Goal: Check status: Check status

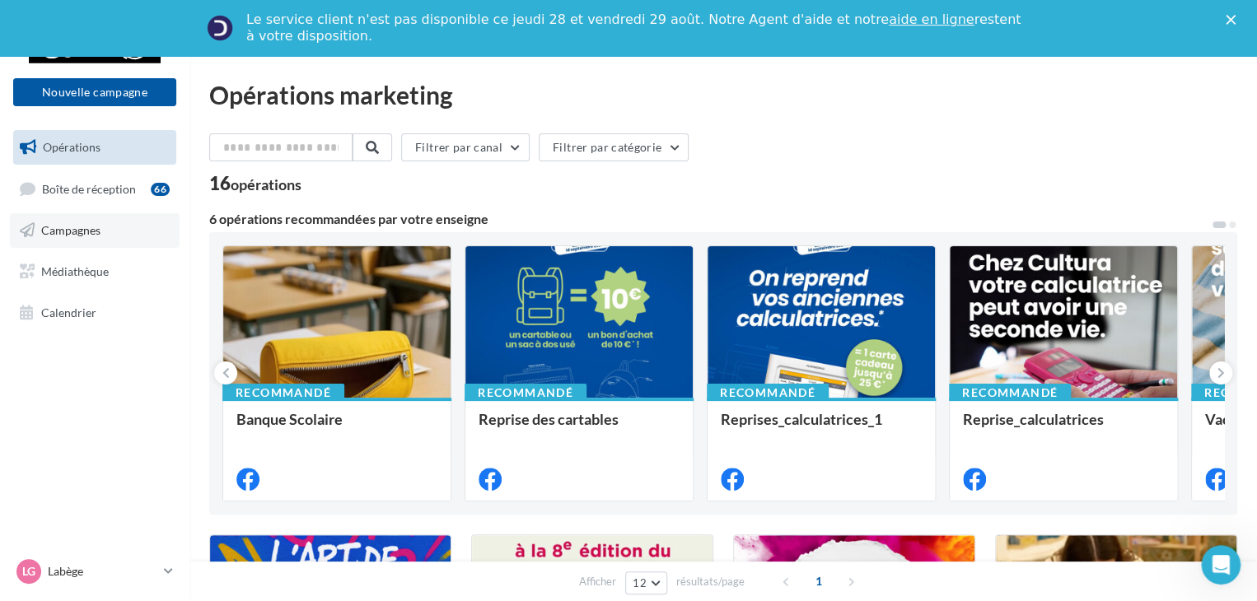
click at [80, 235] on span "Campagnes" at bounding box center [70, 230] width 59 height 14
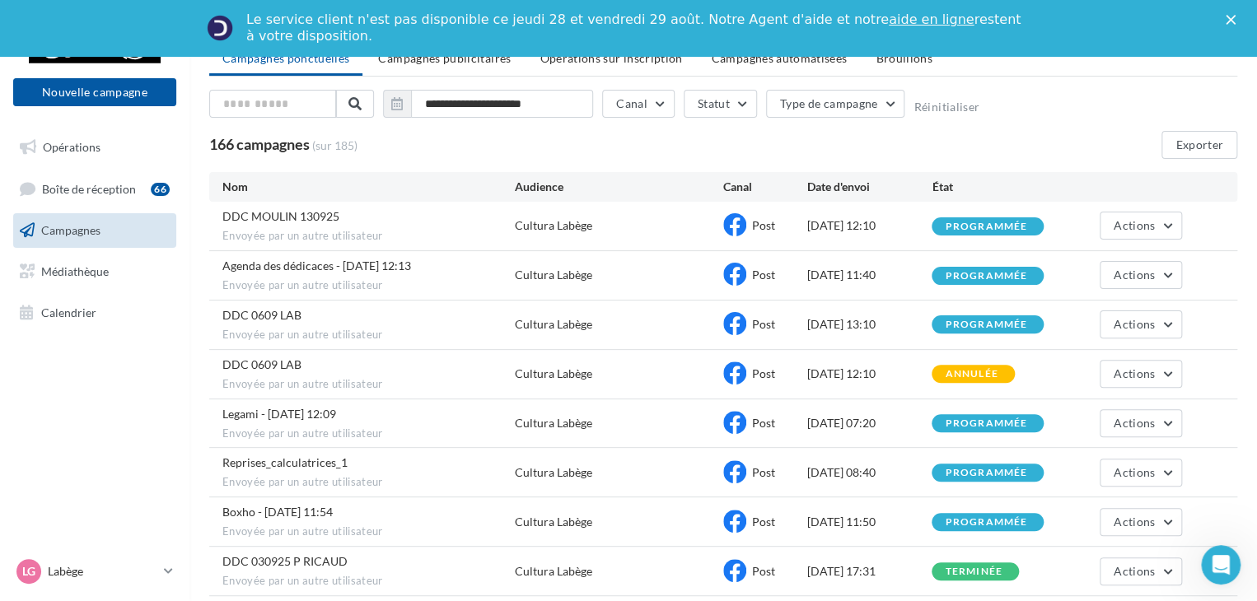
scroll to position [247, 0]
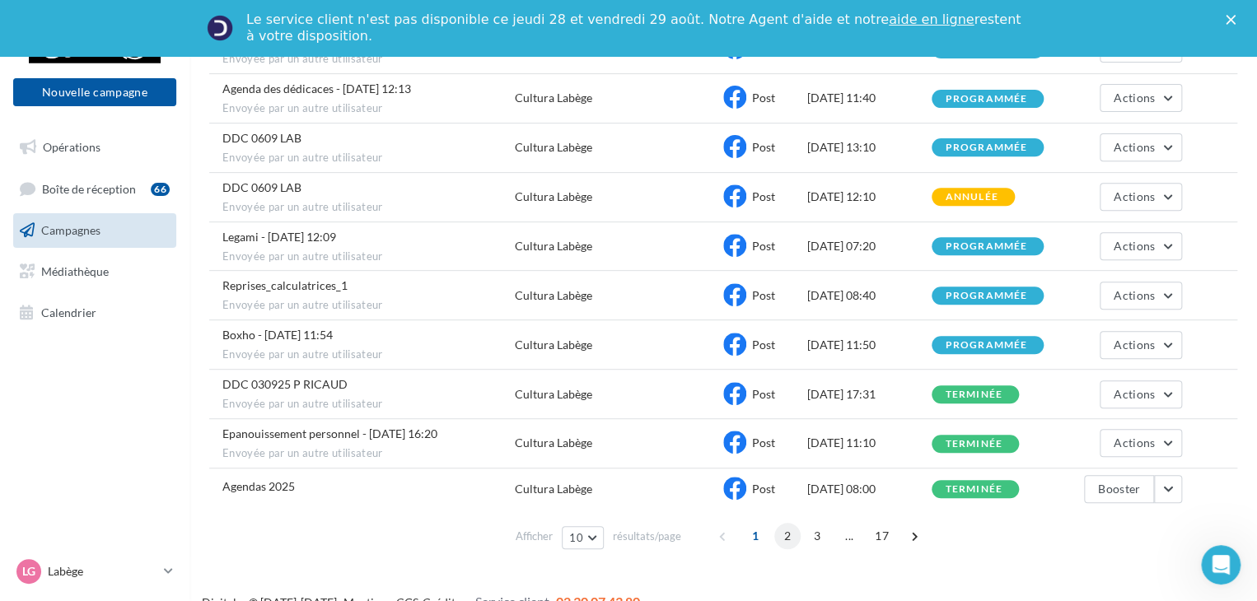
click at [787, 531] on span "2" at bounding box center [787, 536] width 26 height 26
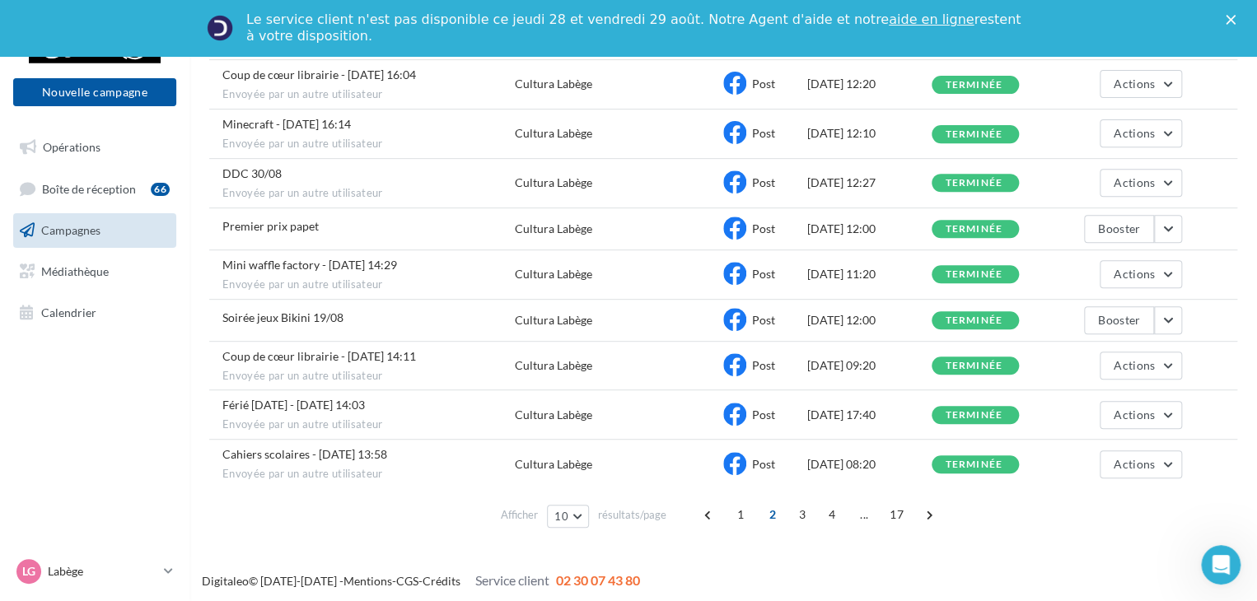
scroll to position [255, 0]
click at [794, 512] on span "3" at bounding box center [802, 514] width 26 height 26
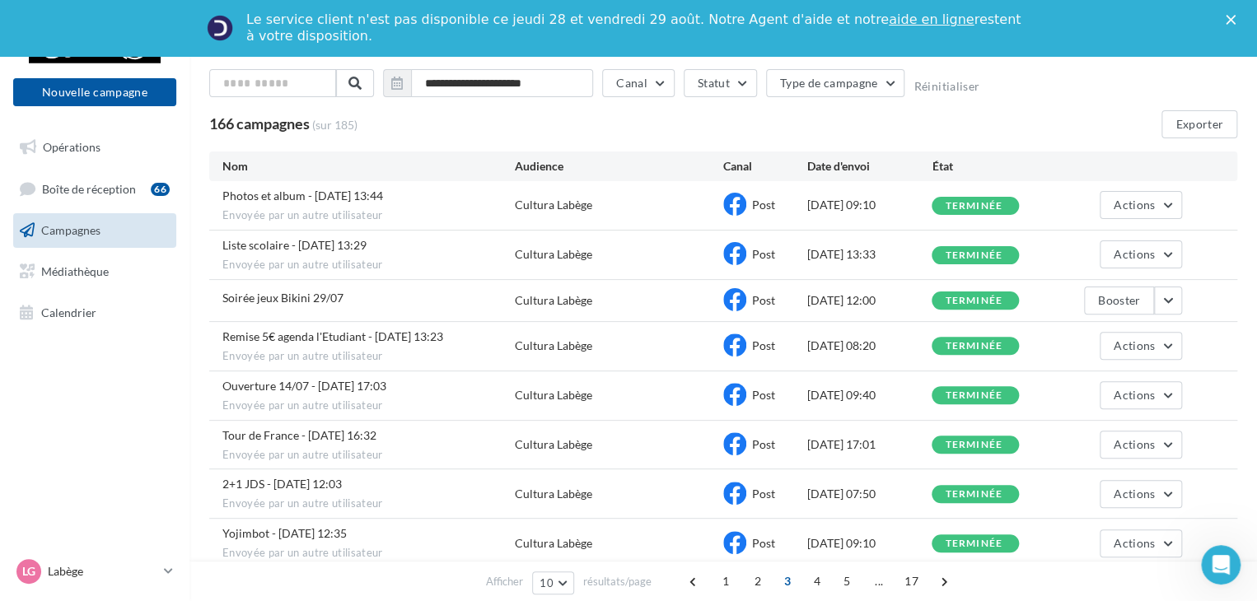
scroll to position [1, 0]
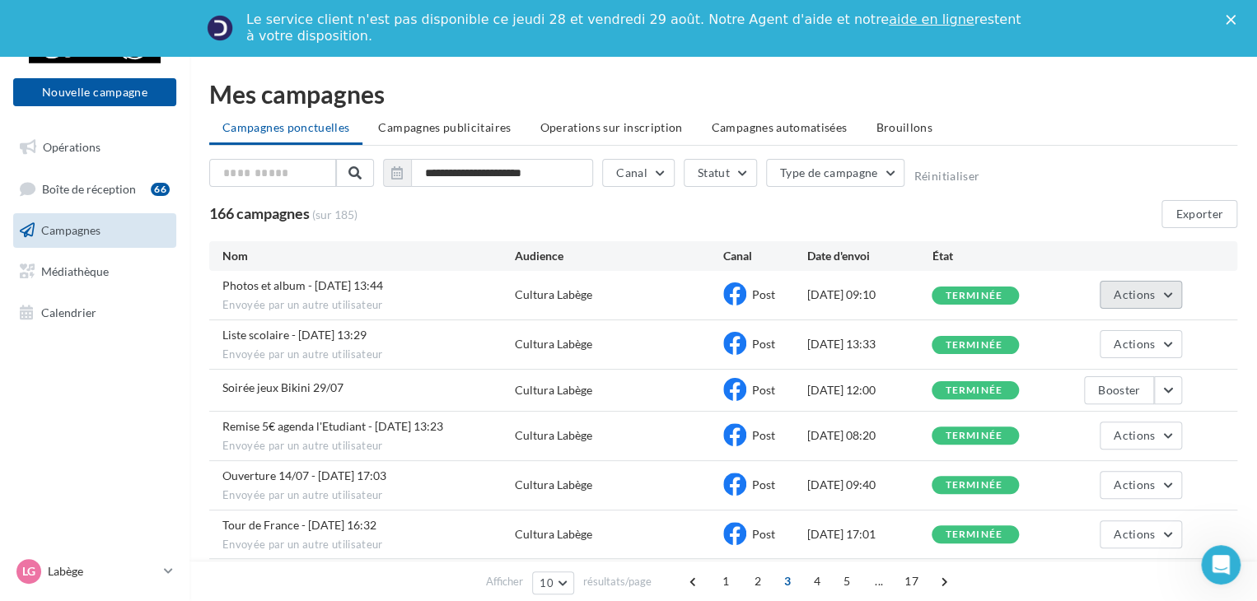
click at [1170, 285] on button "Actions" at bounding box center [1141, 295] width 82 height 28
click at [413, 348] on span "Envoyée par un autre utilisateur" at bounding box center [368, 355] width 292 height 15
click at [1166, 343] on button "Actions" at bounding box center [1141, 344] width 82 height 28
click at [1077, 376] on button "Voir les résultats" at bounding box center [1099, 383] width 165 height 43
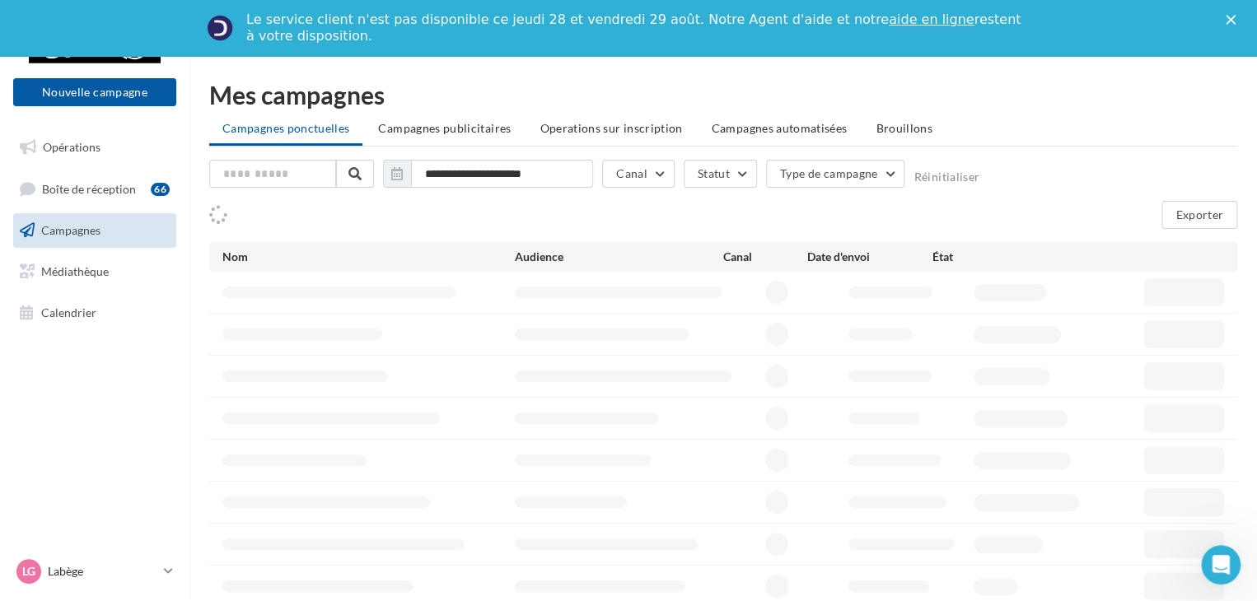
scroll to position [1, 0]
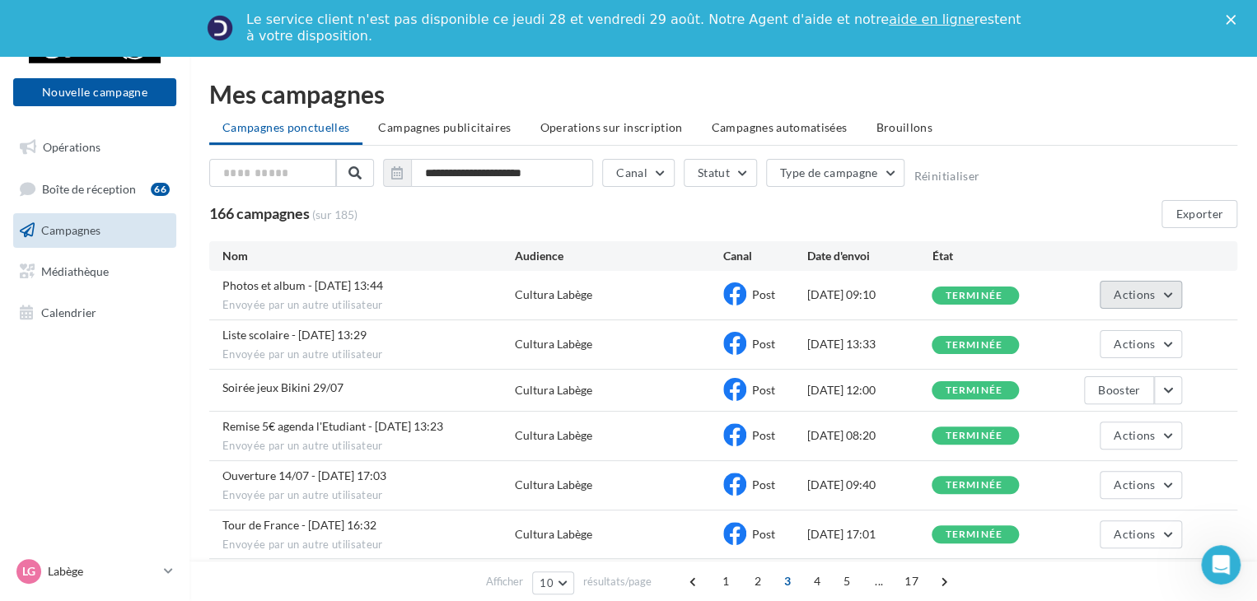
click at [1167, 288] on button "Actions" at bounding box center [1141, 295] width 82 height 28
click at [1078, 336] on button "Voir les résultats" at bounding box center [1099, 333] width 165 height 43
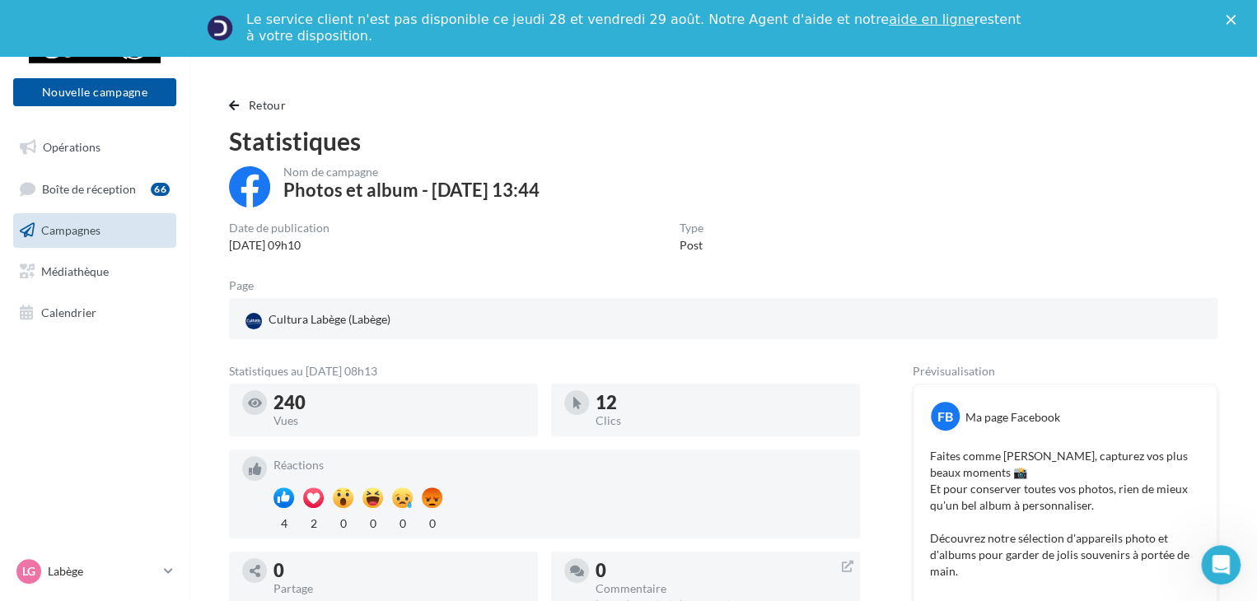
scroll to position [1, 0]
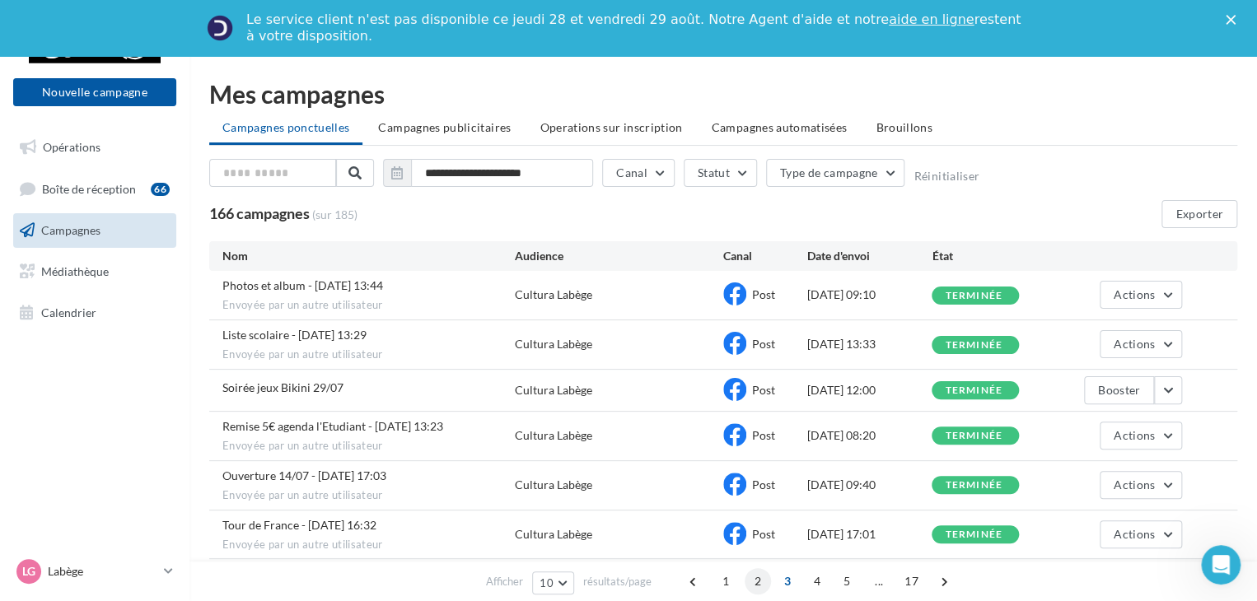
click at [753, 582] on span "2" at bounding box center [758, 581] width 26 height 26
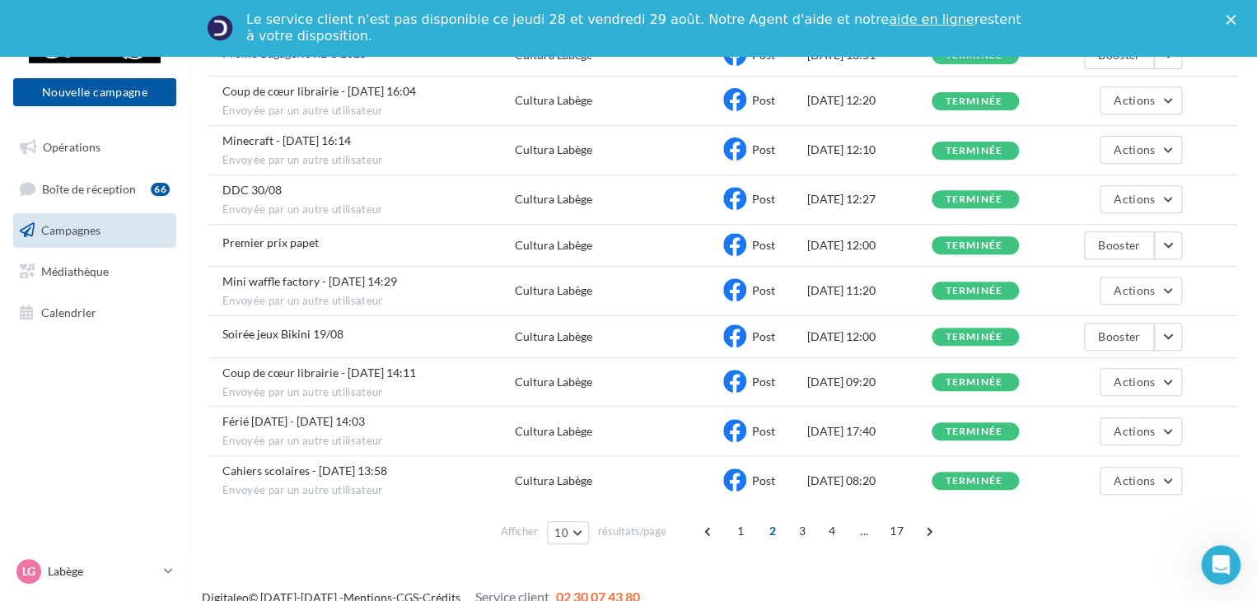
scroll to position [248, 0]
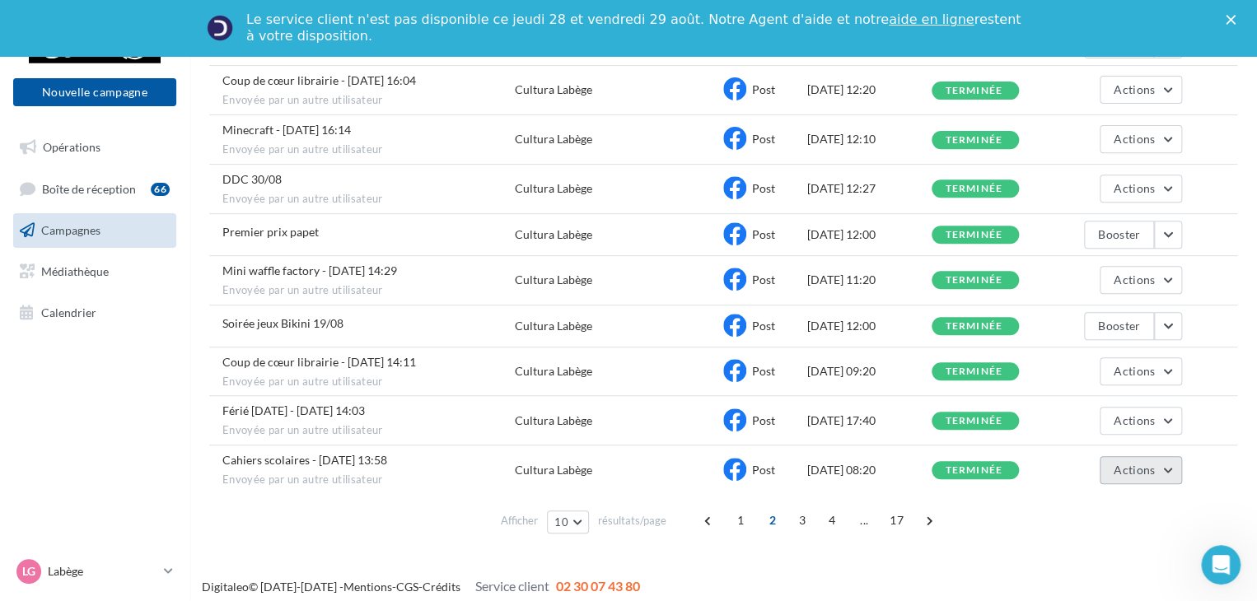
click at [1170, 465] on button "Actions" at bounding box center [1141, 470] width 82 height 28
click at [1110, 503] on button "Voir les résultats" at bounding box center [1099, 509] width 165 height 43
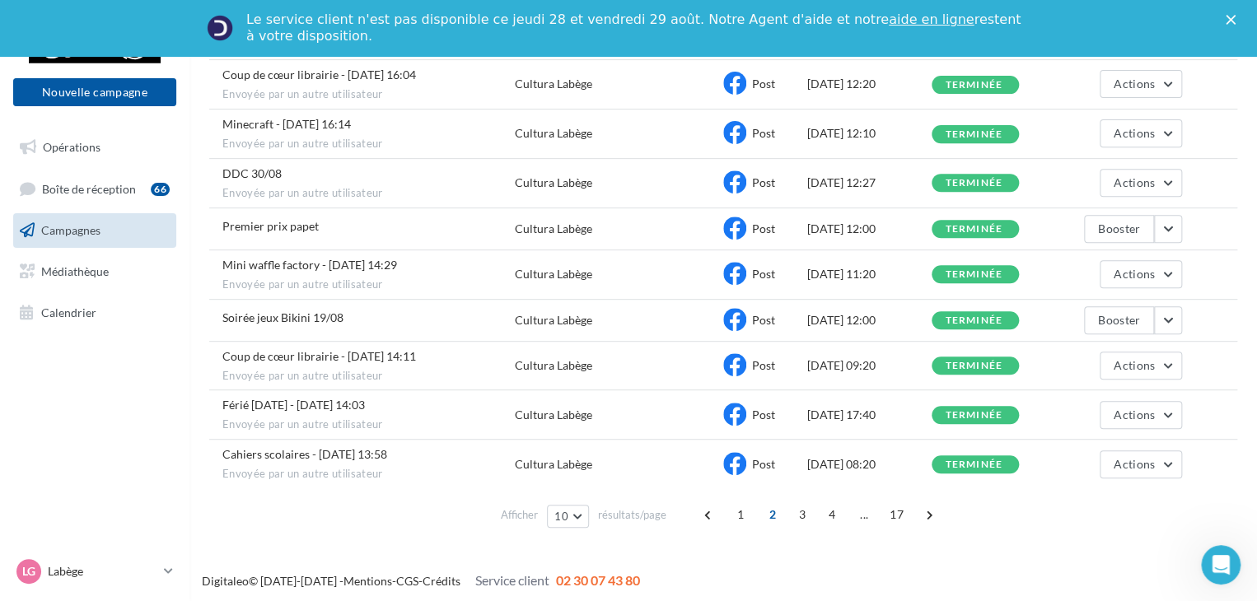
scroll to position [255, 0]
click at [1147, 408] on span "Actions" at bounding box center [1134, 414] width 41 height 14
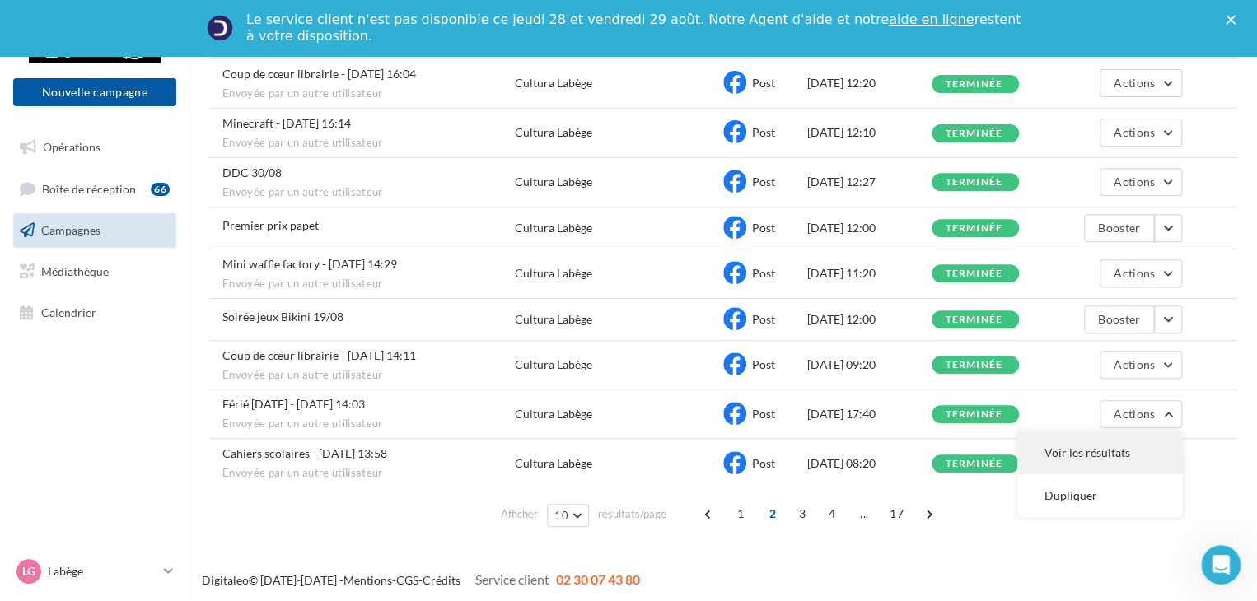
click at [1063, 442] on button "Voir les résultats" at bounding box center [1099, 453] width 165 height 43
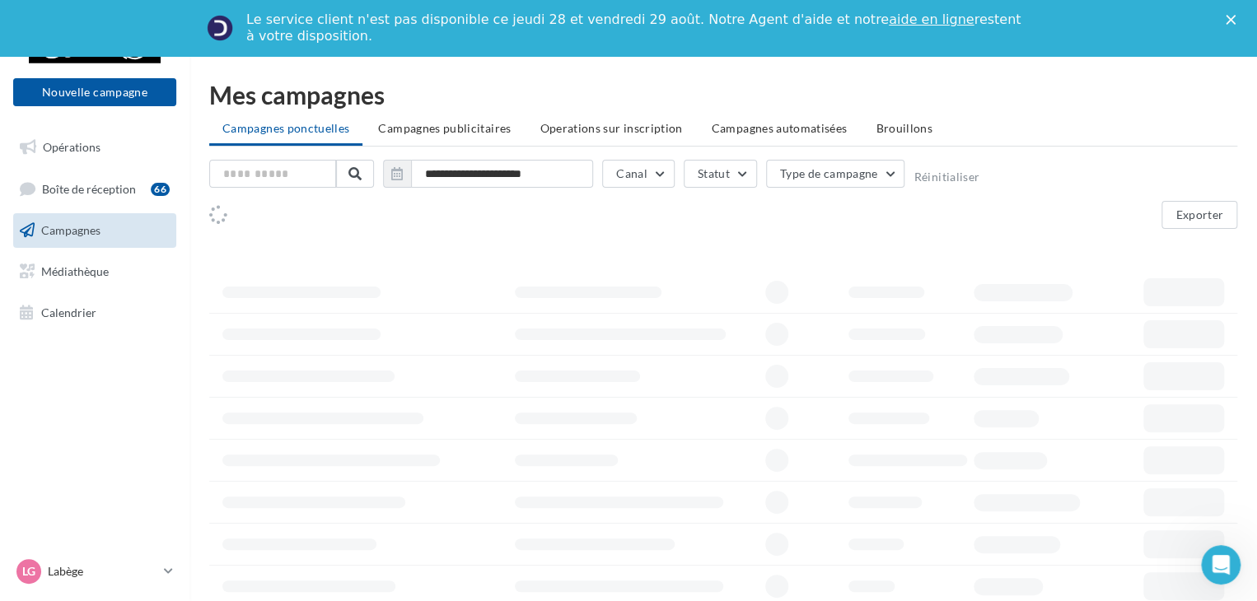
scroll to position [166, 0]
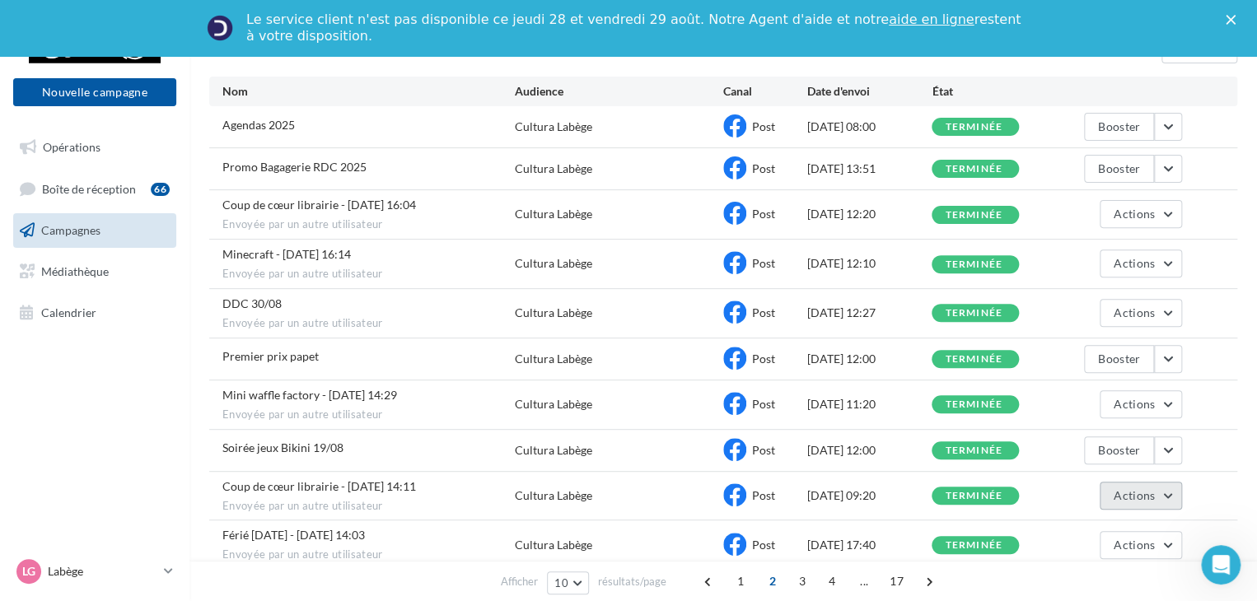
click at [1120, 489] on span "Actions" at bounding box center [1134, 496] width 41 height 14
click at [1090, 531] on button "Voir les résultats" at bounding box center [1099, 534] width 165 height 43
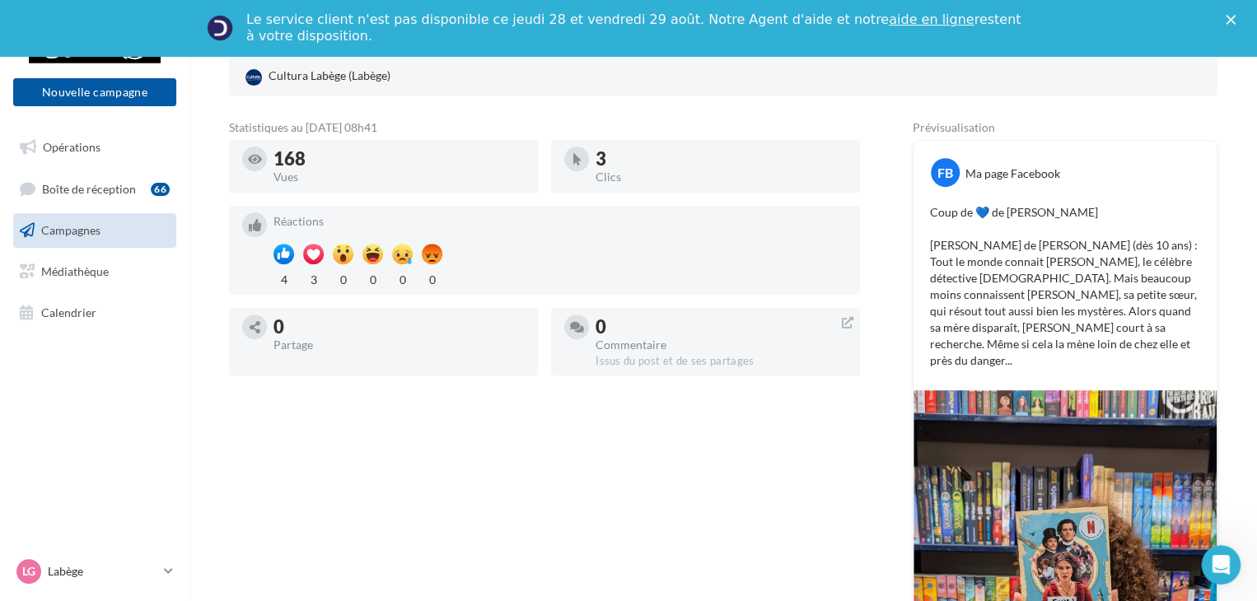
scroll to position [247, 0]
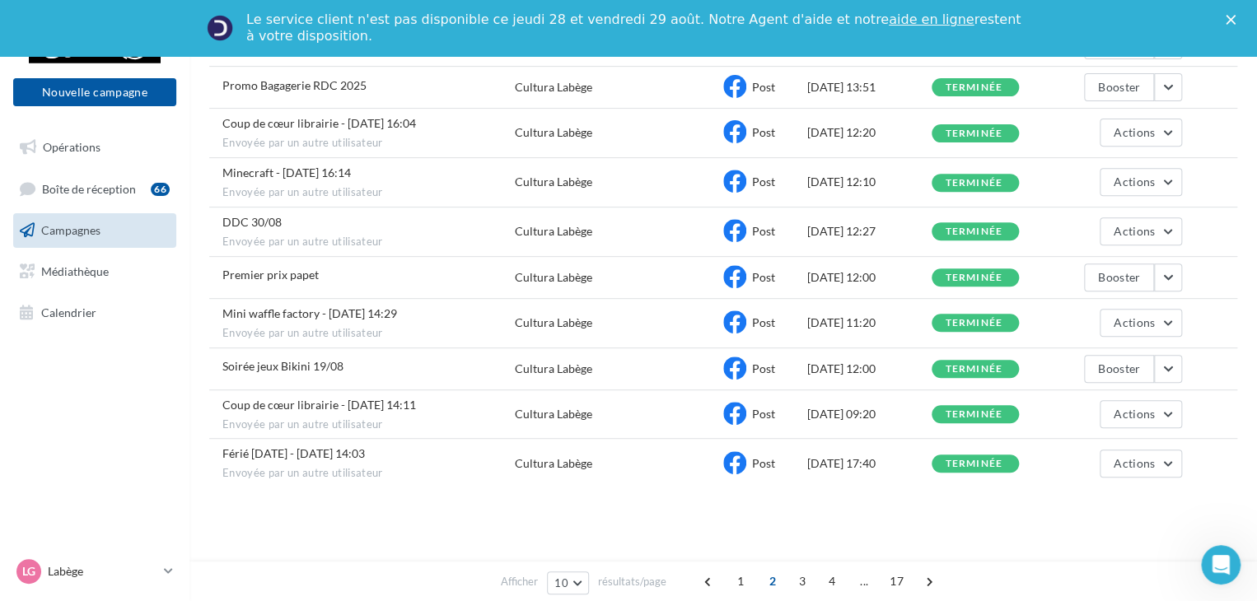
scroll to position [166, 0]
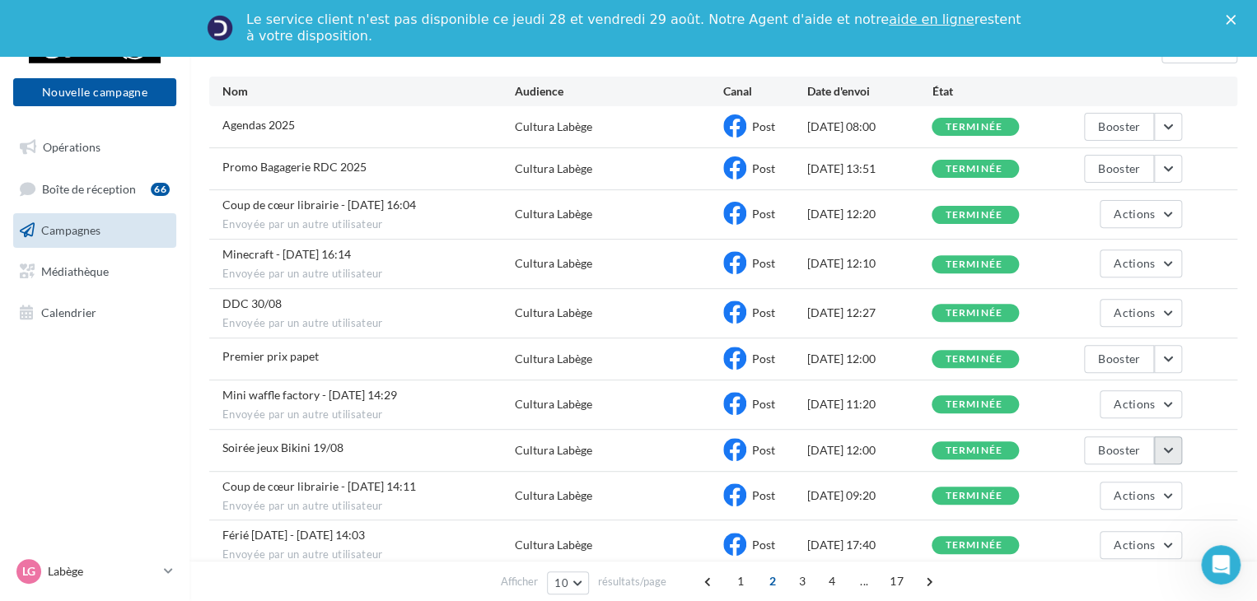
click at [1178, 451] on button "button" at bounding box center [1168, 451] width 28 height 28
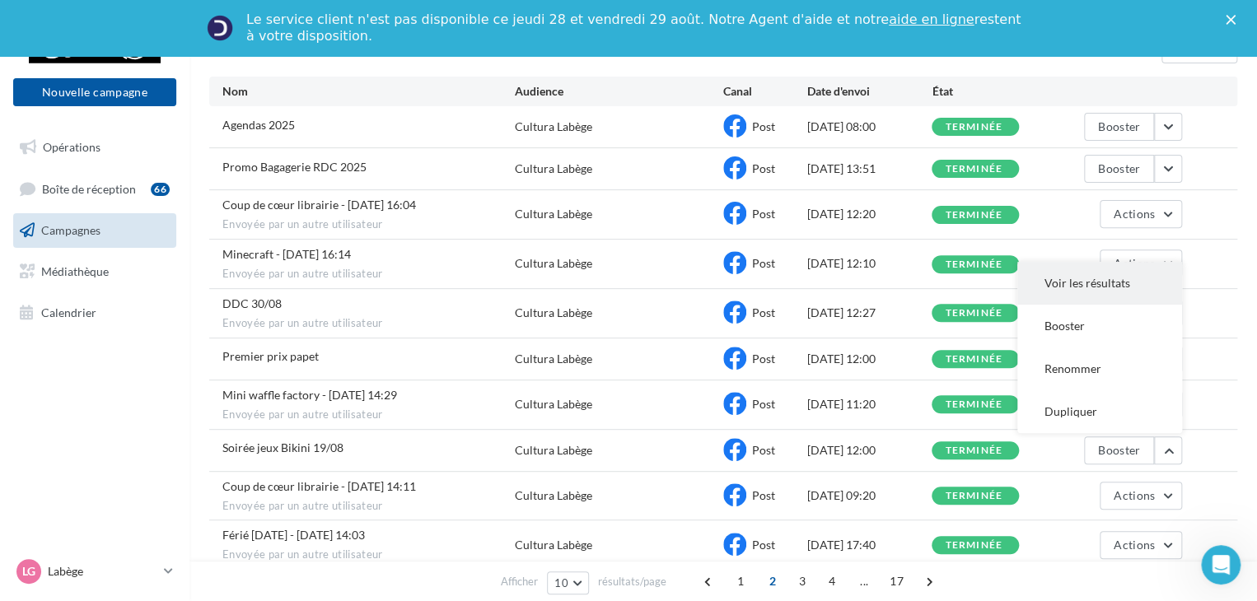
click at [1051, 280] on button "Voir les résultats" at bounding box center [1099, 283] width 165 height 43
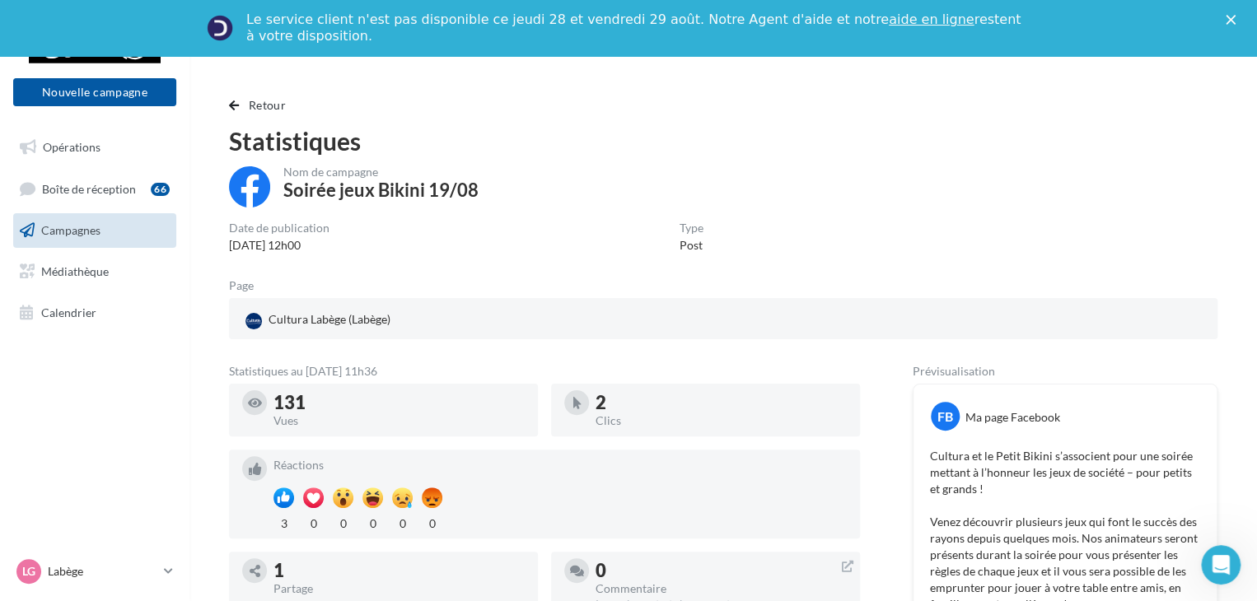
click at [807, 104] on div "Retour Statistiques Nom de campagne Soirée jeux Bikini 19/08 Date de publicatio…" at bounding box center [723, 599] width 1028 height 1006
